Goal: Task Accomplishment & Management: Complete application form

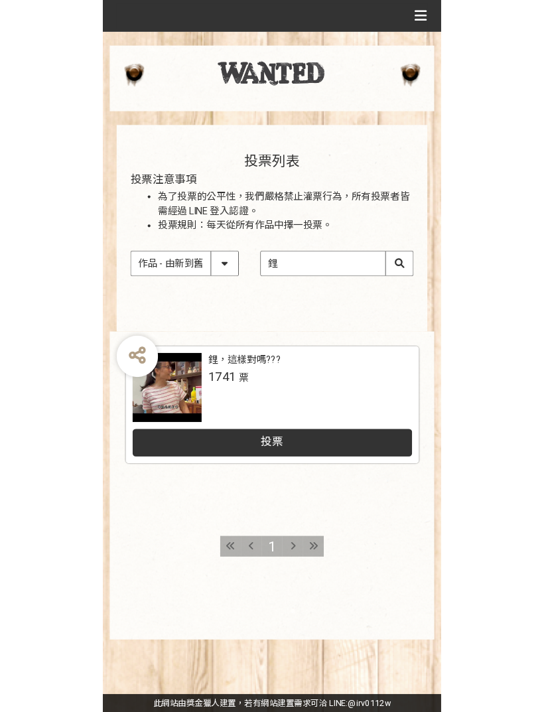
scroll to position [16, 0]
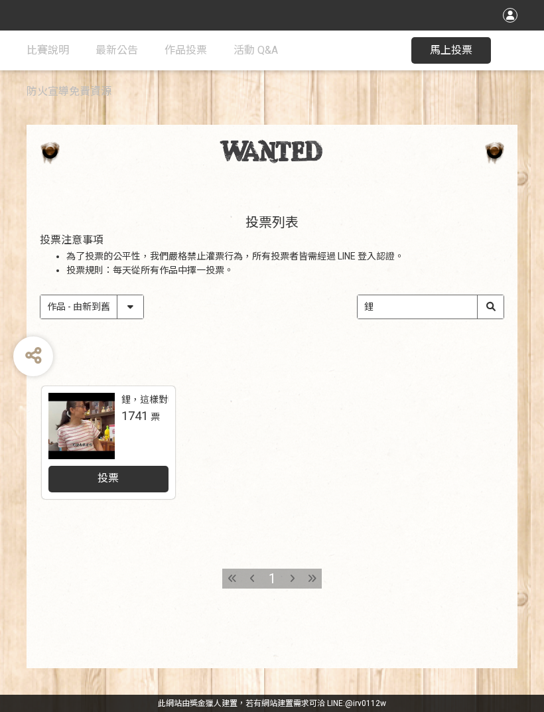
click at [131, 477] on div "投票" at bounding box center [108, 479] width 121 height 27
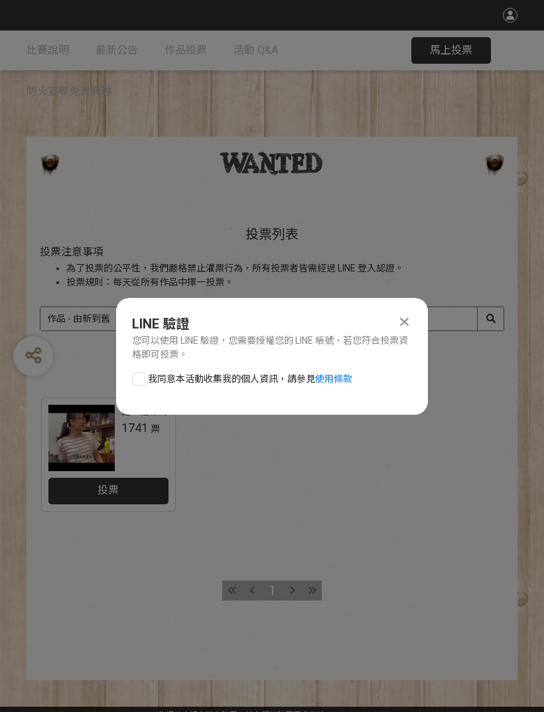
click at [142, 376] on div at bounding box center [138, 378] width 13 height 13
checkbox input "true"
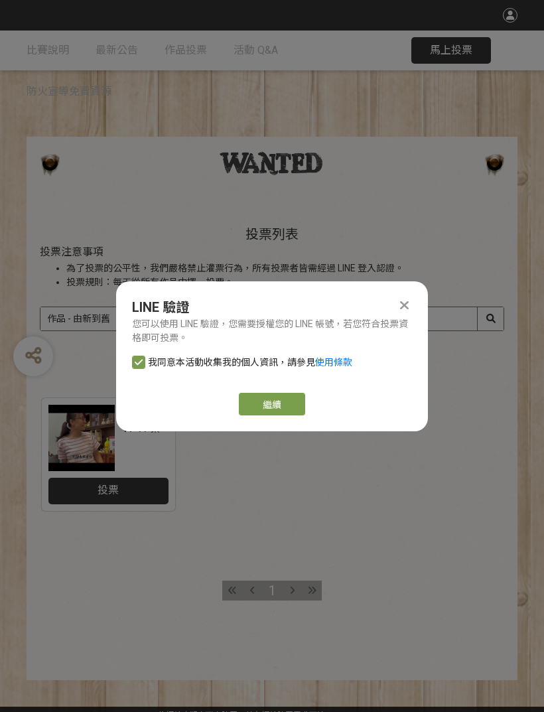
click at [268, 410] on link "繼續" at bounding box center [272, 404] width 66 height 23
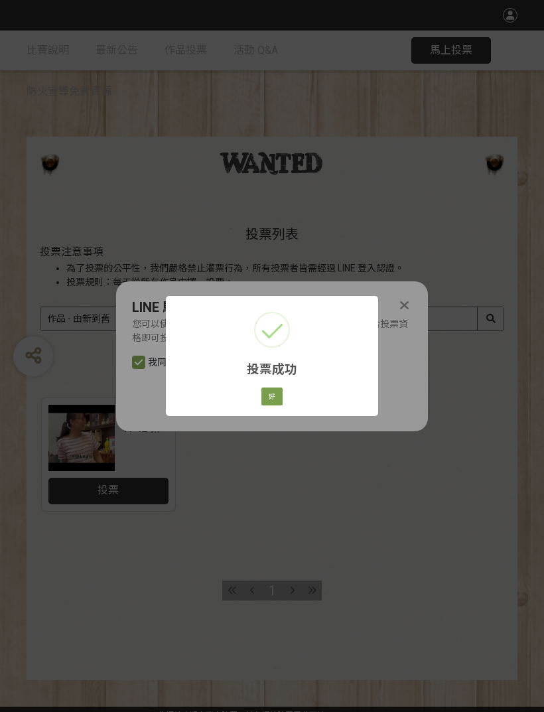
click at [312, 508] on div "投票成功 × 好 Cancel" at bounding box center [272, 356] width 544 height 712
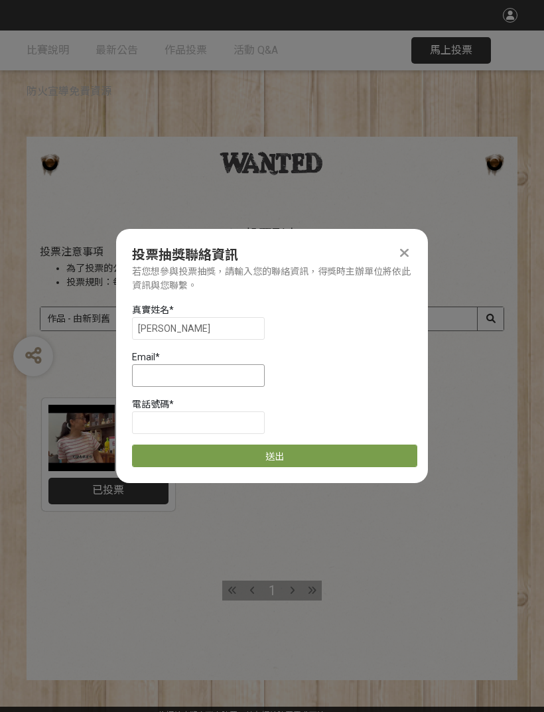
click at [214, 375] on input at bounding box center [198, 375] width 133 height 23
type input "[EMAIL_ADDRESS][DOMAIN_NAME]"
type input "0921381639"
click at [359, 457] on button "送出" at bounding box center [274, 456] width 285 height 23
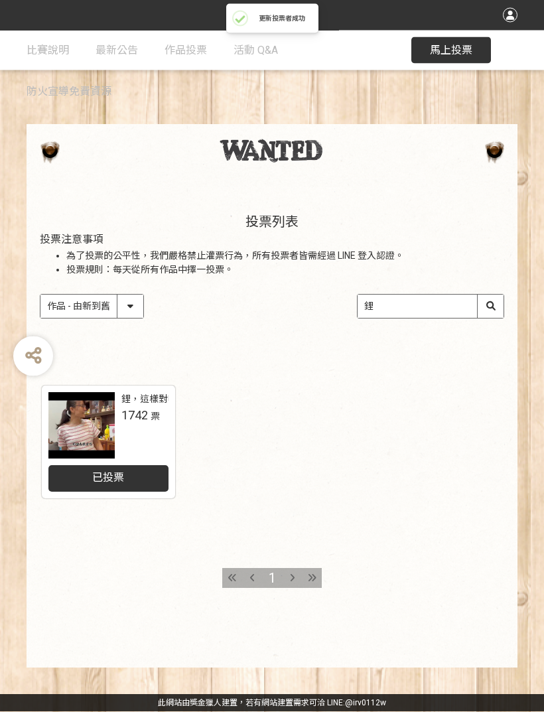
scroll to position [15, 0]
click at [88, 410] on div at bounding box center [81, 426] width 66 height 66
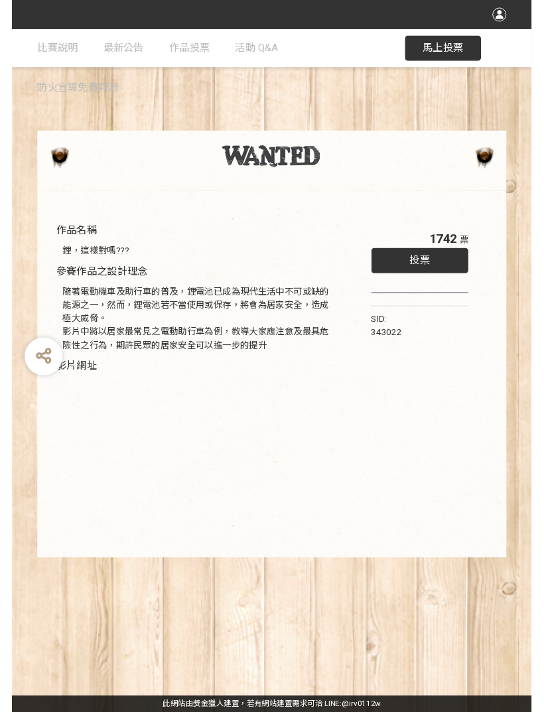
scroll to position [9, 0]
